Goal: Task Accomplishment & Management: Manage account settings

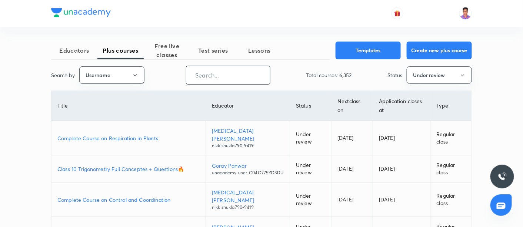
click at [209, 71] on input "text" at bounding box center [228, 75] width 84 height 19
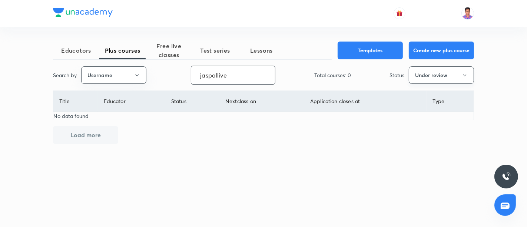
type input "jaspallive"
click at [428, 78] on button "Under review" at bounding box center [441, 74] width 65 height 17
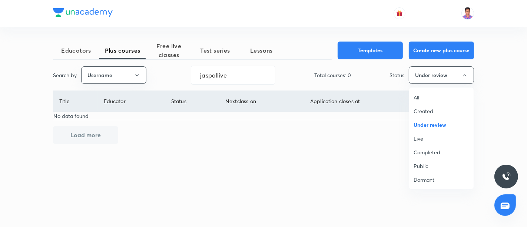
click at [418, 139] on span "Live" at bounding box center [442, 139] width 56 height 8
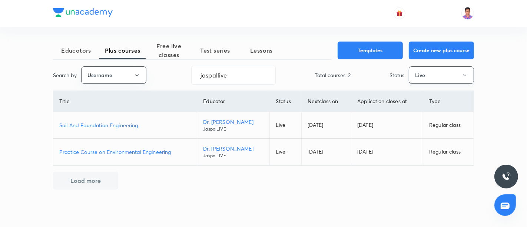
click at [449, 77] on button "Live" at bounding box center [441, 74] width 65 height 17
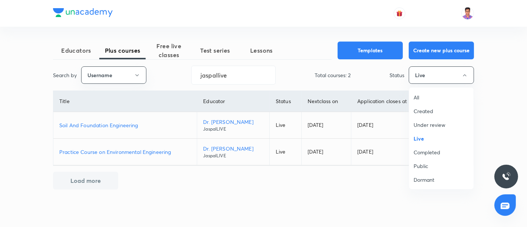
click at [432, 149] on span "Completed" at bounding box center [442, 152] width 56 height 8
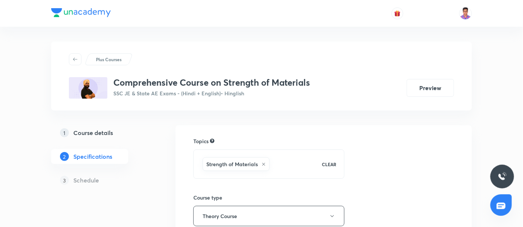
click at [90, 129] on h5 "Course details" at bounding box center [93, 132] width 40 height 9
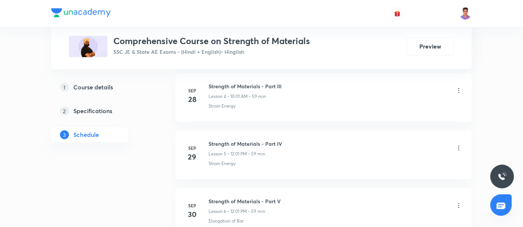
scroll to position [960, 0]
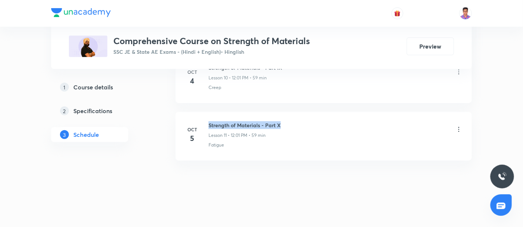
drag, startPoint x: 208, startPoint y: 121, endPoint x: 292, endPoint y: 118, distance: 84.5
click at [292, 121] on div "Oct 5 Strength of Materials - Part X Lesson 11 • 12:01 PM • 59 min Fatigue" at bounding box center [324, 134] width 278 height 27
copy h6 "Strength of Materials - Part X"
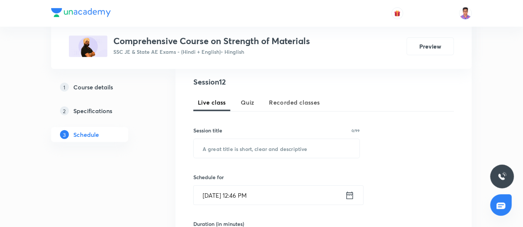
scroll to position [149, 0]
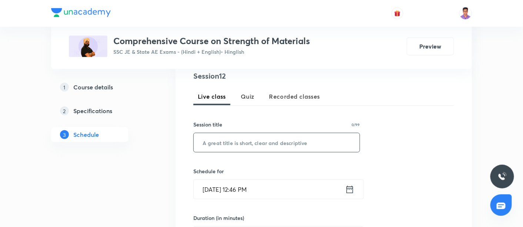
click at [245, 140] on input "text" at bounding box center [277, 142] width 166 height 19
paste input "Strength of Materials - Part X"
type input "Strength of Materials - Part XI"
click at [206, 186] on input "Oct 6, 2025, 12:46 PM" at bounding box center [270, 189] width 152 height 19
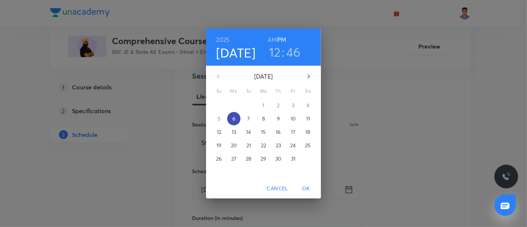
click at [236, 116] on span "6" at bounding box center [233, 118] width 13 height 7
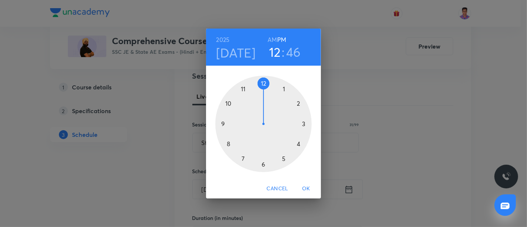
click at [282, 88] on div at bounding box center [263, 124] width 96 height 96
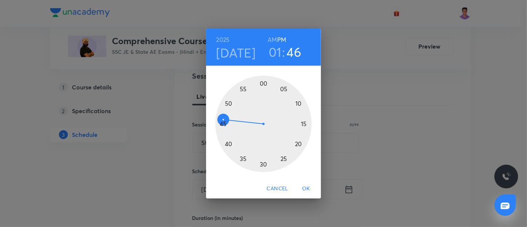
click at [262, 84] on div at bounding box center [263, 124] width 96 height 96
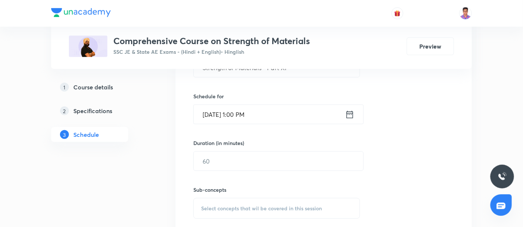
scroll to position [225, 0]
click at [232, 166] on input "text" at bounding box center [279, 160] width 170 height 19
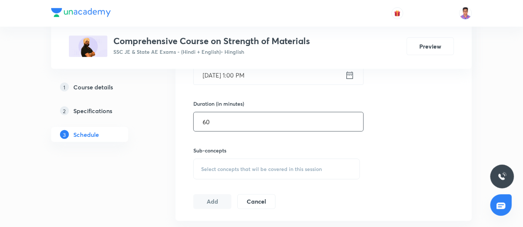
scroll to position [264, 0]
type input "60"
click at [230, 165] on span "Select concepts that wil be covered in this session" at bounding box center [261, 168] width 121 height 6
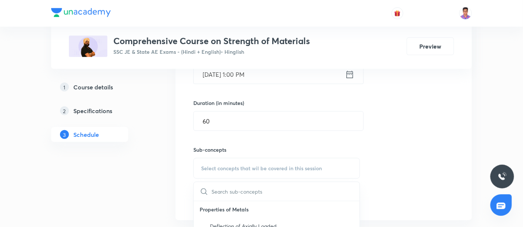
scroll to position [361, 0]
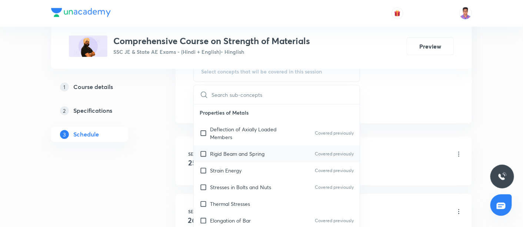
click at [252, 160] on div "Rigid Beam and Spring Covered previously" at bounding box center [277, 154] width 166 height 17
checkbox input "true"
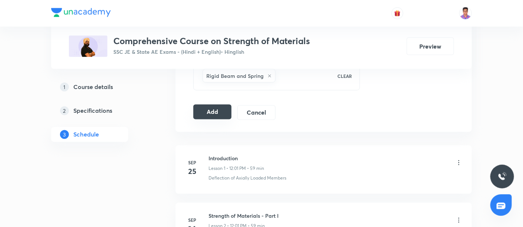
click at [221, 107] on button "Add" at bounding box center [212, 111] width 38 height 15
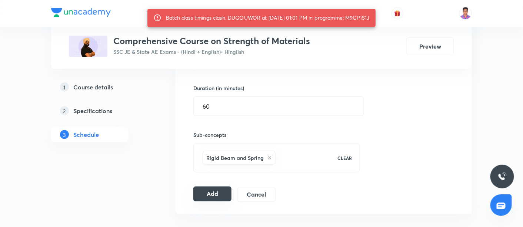
scroll to position [278, 0]
click at [362, 18] on div "Batch class timings clash. DUGOUWOR at 06 Oct 2025 01:01 PM in programme: M9GPI…" at bounding box center [268, 17] width 204 height 13
copy div "M9GPIS1J"
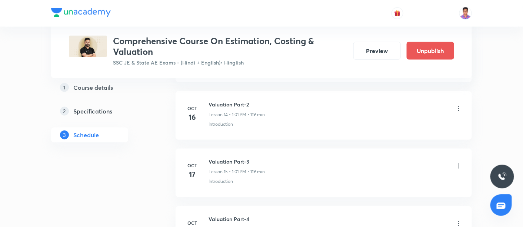
scroll to position [1175, 0]
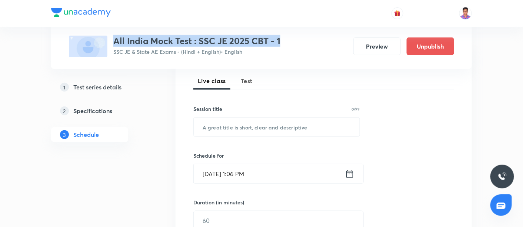
drag, startPoint x: 114, startPoint y: 39, endPoint x: 286, endPoint y: 34, distance: 172.7
click at [286, 34] on div "Test Series All India Mock Test : SSC JE 2025 CBT - 1 SSC JE & State AE Exams -…" at bounding box center [261, 34] width 385 height 45
copy h3 "All India Mock Test : SSC JE 2025 CBT - 1"
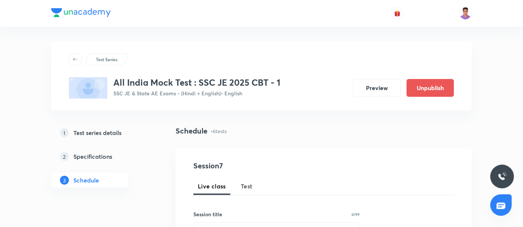
drag, startPoint x: 202, startPoint y: 11, endPoint x: 185, endPoint y: -24, distance: 39.8
